Goal: Information Seeking & Learning: Check status

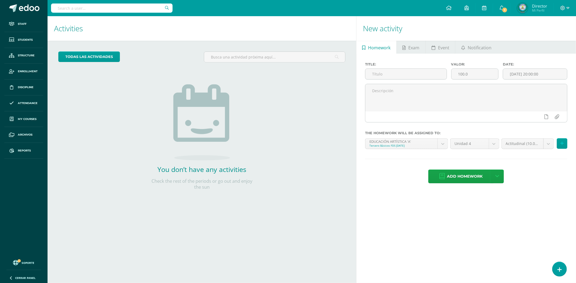
click at [96, 7] on input "text" at bounding box center [111, 8] width 121 height 9
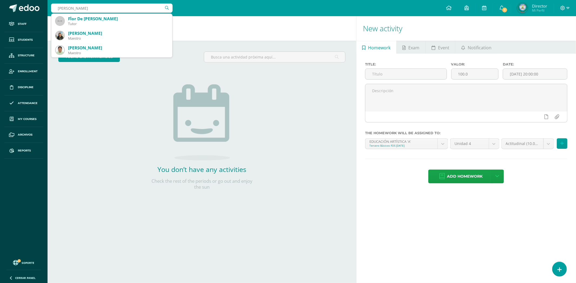
type input "FLOR DE MARIA"
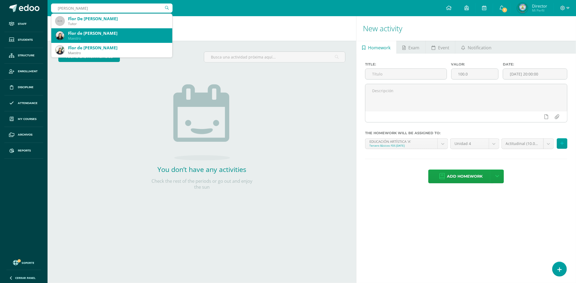
click at [85, 39] on div "Maestro" at bounding box center [118, 38] width 100 height 5
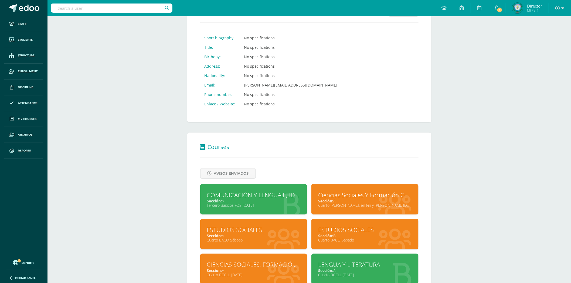
scroll to position [120, 0]
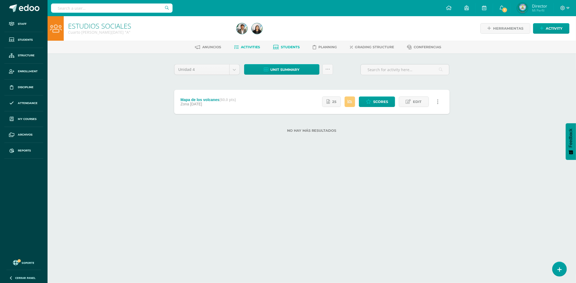
click at [290, 47] on span "Students" at bounding box center [290, 47] width 19 height 4
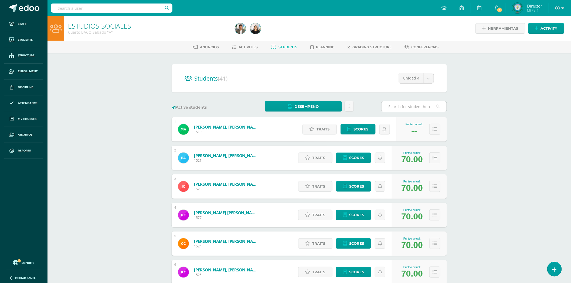
click at [401, 108] on input "text" at bounding box center [414, 106] width 65 height 11
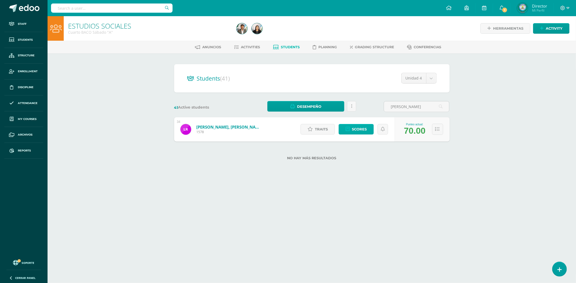
type input "LISANDRO"
click at [351, 132] on link "Scores" at bounding box center [355, 129] width 35 height 11
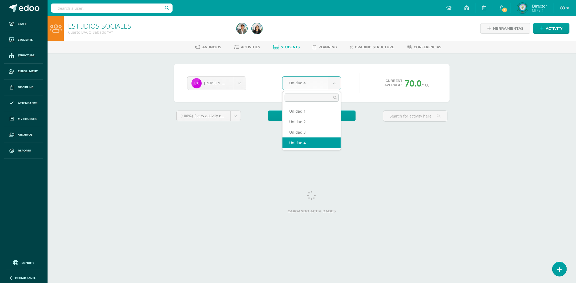
click at [334, 79] on body "Staff Students Structure Enrollment Discipline Attendance My courses Archivos R…" at bounding box center [288, 72] width 576 height 145
select select "Unidad 3"
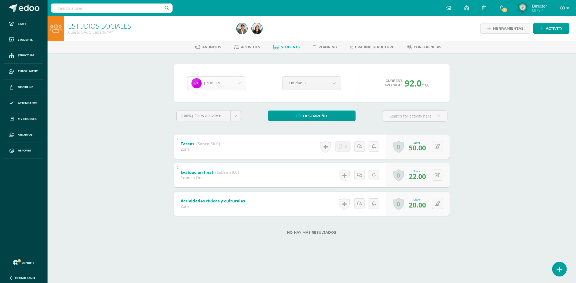
click at [237, 84] on body "Staff Students Structure Enrollment Discipline Attendance My courses Archivos R…" at bounding box center [288, 126] width 576 height 252
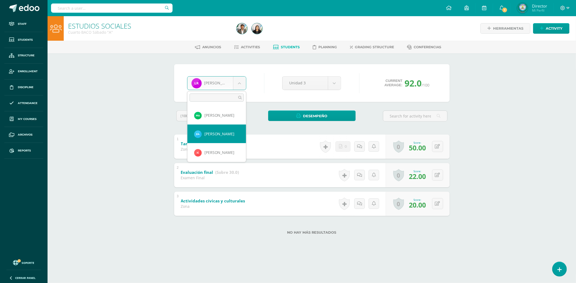
select select "8868"
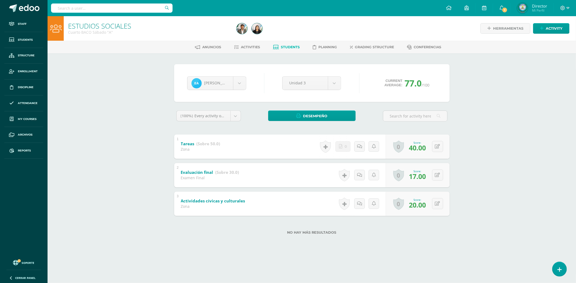
click at [100, 4] on input "text" at bounding box center [111, 8] width 121 height 9
type input "[PERSON_NAME]"
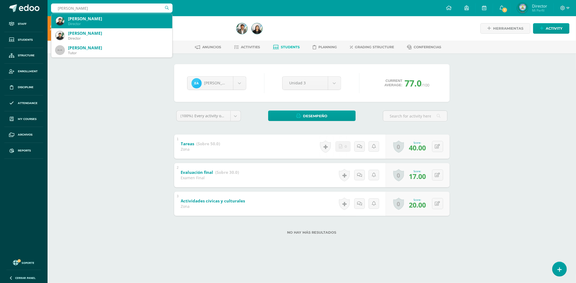
click at [86, 19] on div "[PERSON_NAME]" at bounding box center [118, 19] width 100 height 6
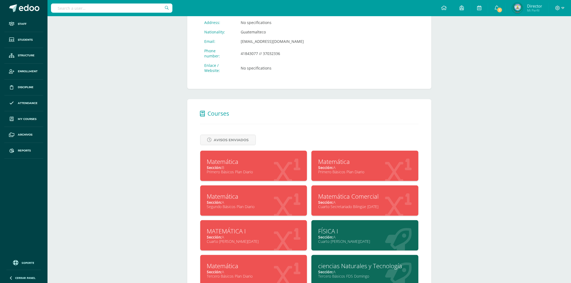
scroll to position [200, 0]
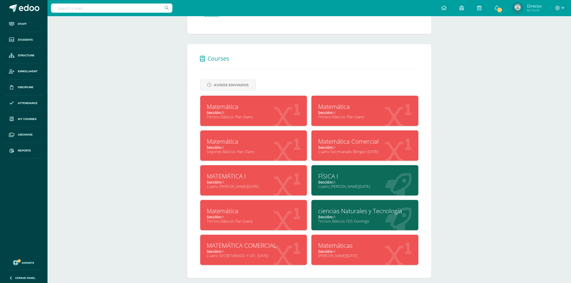
click at [263, 114] on div "Primero Básicos Plan Diario" at bounding box center [254, 116] width 94 height 5
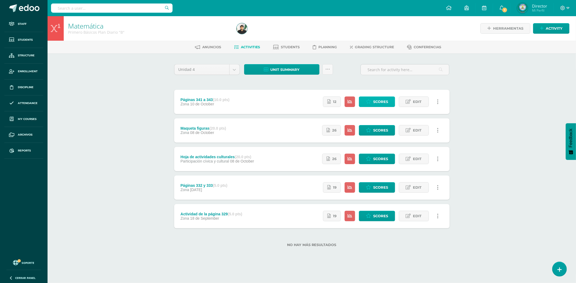
click at [380, 102] on span "Scores" at bounding box center [380, 102] width 15 height 10
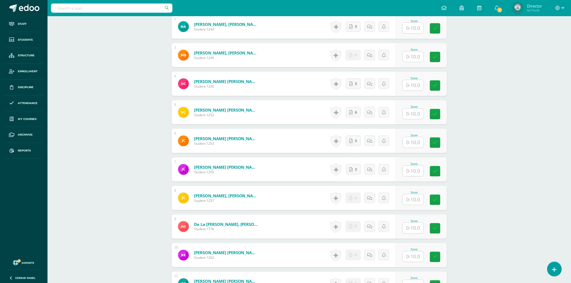
scroll to position [142, 0]
